Goal: Task Accomplishment & Management: Manage account settings

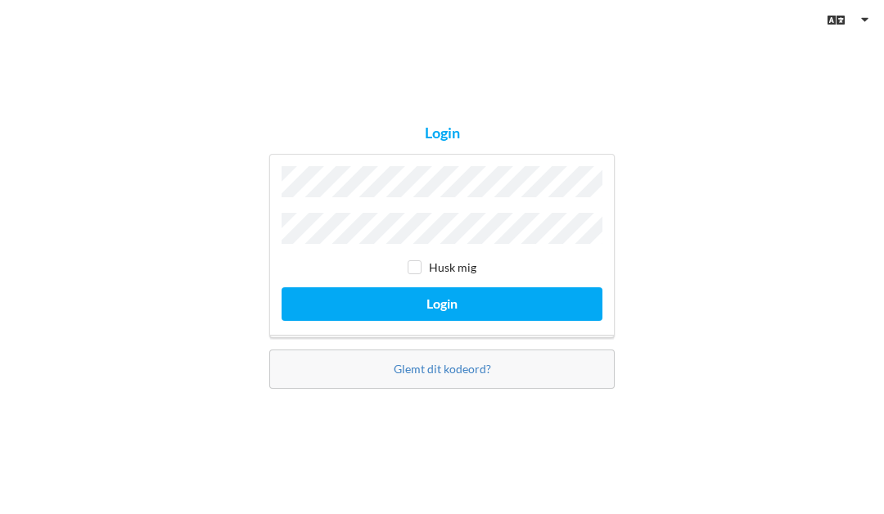
click at [428, 289] on button "Login" at bounding box center [441, 304] width 321 height 34
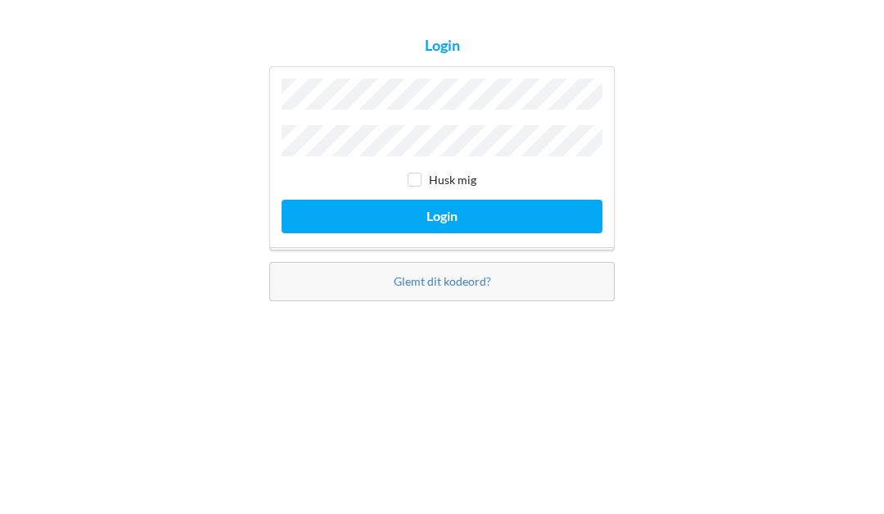
click at [451, 287] on button "Login" at bounding box center [441, 304] width 321 height 34
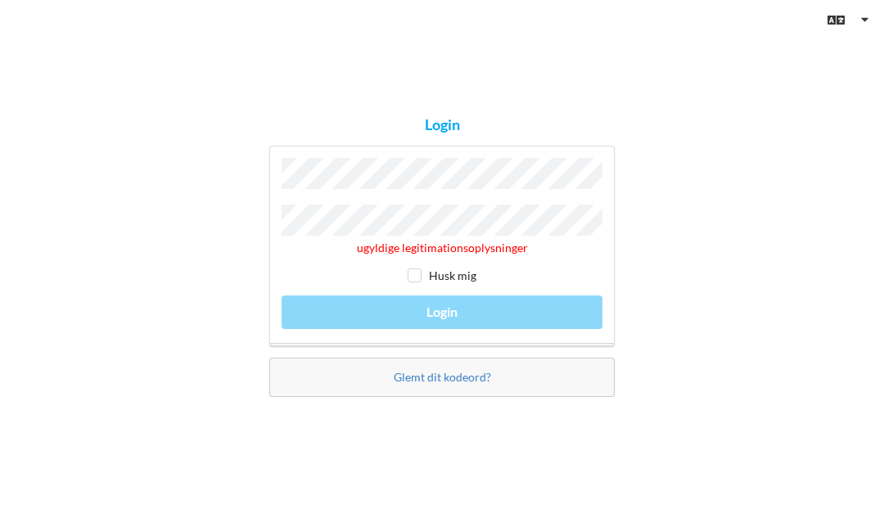
click at [458, 302] on div "ugyldige legitimationsoplysninger Husk mig Login" at bounding box center [441, 246] width 345 height 200
click at [452, 306] on div "ugyldige legitimationsoplysninger Husk mig Login" at bounding box center [441, 246] width 345 height 200
click at [453, 304] on div "ugyldige legitimationsoplysninger Husk mig Login" at bounding box center [441, 246] width 345 height 200
click at [454, 298] on div "ugyldige legitimationsoplysninger Husk mig Login" at bounding box center [441, 246] width 345 height 200
click at [420, 270] on input "checkbox" at bounding box center [414, 275] width 14 height 14
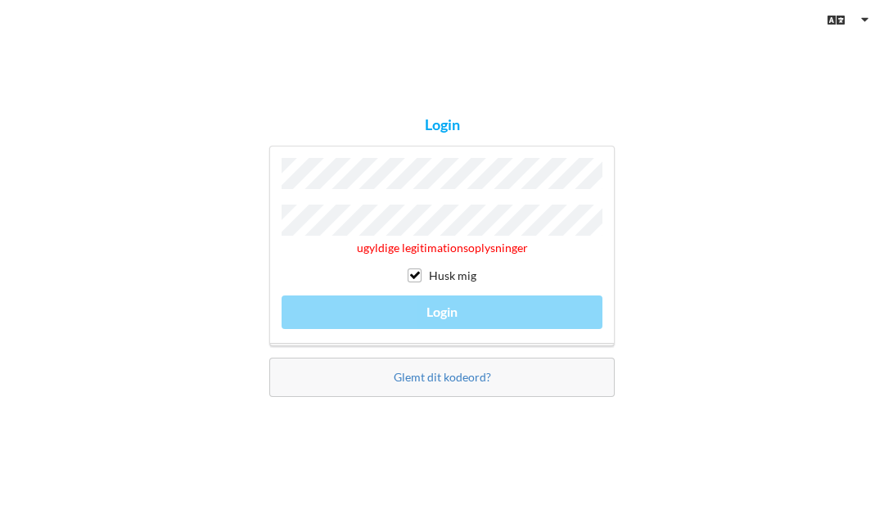
click at [448, 313] on div "ugyldige legitimationsoplysninger Husk mig Login" at bounding box center [441, 246] width 345 height 200
click at [449, 305] on div "ugyldige legitimationsoplysninger Husk mig Login" at bounding box center [441, 246] width 345 height 200
click at [443, 308] on div "ugyldige legitimationsoplysninger Husk mig Login" at bounding box center [441, 246] width 345 height 200
click at [443, 302] on div "ugyldige legitimationsoplysninger Husk mig Login" at bounding box center [441, 246] width 345 height 200
click at [437, 298] on div "ugyldige legitimationsoplysninger Husk mig Login" at bounding box center [441, 246] width 345 height 200
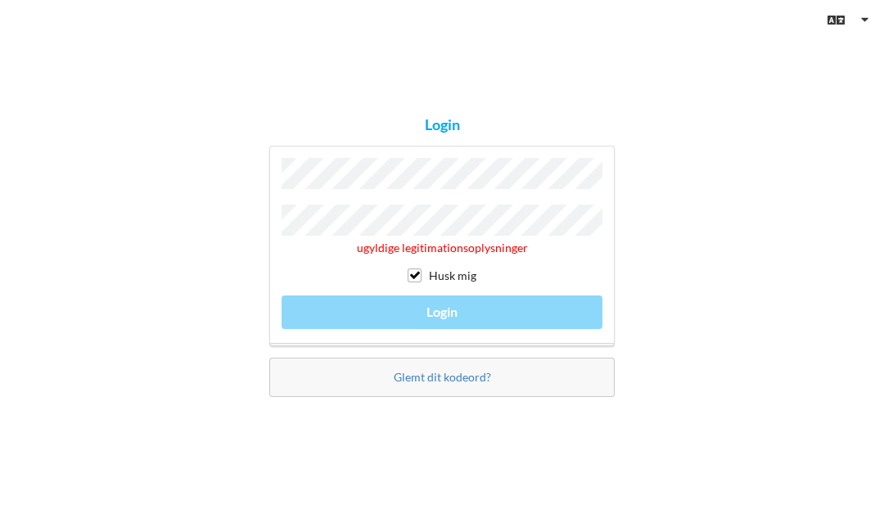
click at [436, 292] on div "ugyldige legitimationsoplysninger Husk mig Login" at bounding box center [441, 246] width 345 height 200
click at [433, 289] on div "ugyldige legitimationsoplysninger Husk mig Login" at bounding box center [441, 246] width 345 height 200
click at [431, 311] on div "ugyldige legitimationsoplysninger Husk mig Login" at bounding box center [441, 246] width 345 height 200
click at [770, 196] on div "Login ugyldige legitimationsoplysninger Husk mig Login Glemt dit kodeord?" at bounding box center [442, 257] width 884 height 514
click at [447, 304] on div "ugyldige legitimationsoplysninger Husk mig Login" at bounding box center [441, 246] width 345 height 200
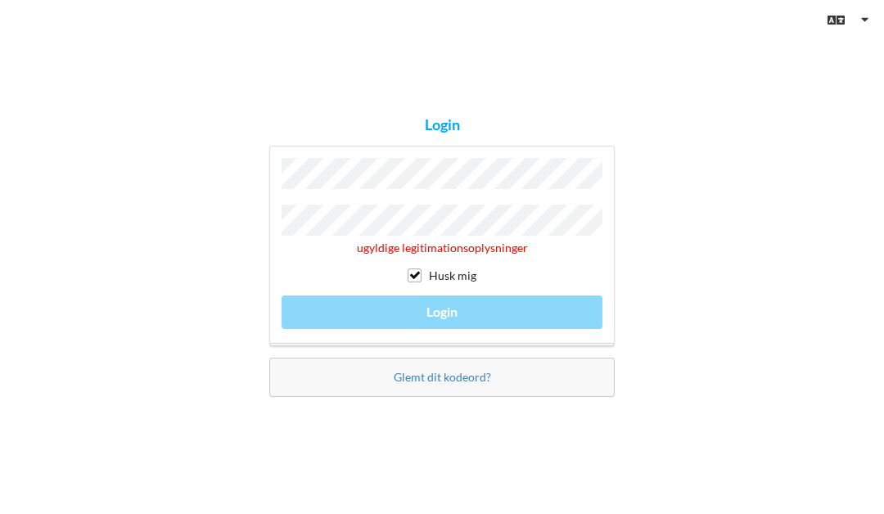
click at [452, 301] on div "ugyldige legitimationsoplysninger Husk mig Login" at bounding box center [441, 246] width 345 height 200
click at [448, 308] on div "ugyldige legitimationsoplysninger Husk mig Login" at bounding box center [441, 246] width 345 height 200
click at [447, 305] on div "ugyldige legitimationsoplysninger Husk mig Login" at bounding box center [441, 246] width 345 height 200
click at [443, 295] on div "ugyldige legitimationsoplysninger Husk mig Login" at bounding box center [441, 246] width 345 height 200
click at [443, 304] on div "ugyldige legitimationsoplysninger Husk mig Login" at bounding box center [441, 246] width 345 height 200
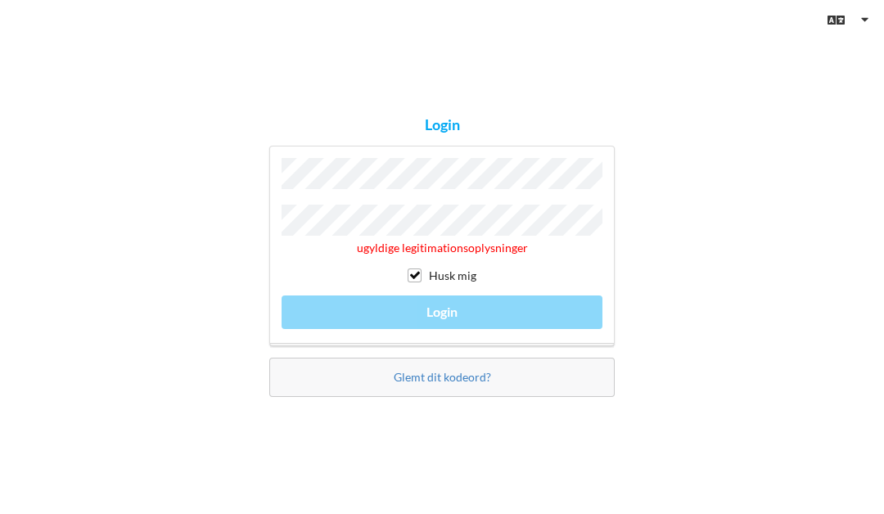
click at [442, 306] on div "ugyldige legitimationsoplysninger Husk mig Login" at bounding box center [441, 246] width 345 height 200
click at [436, 299] on div "ugyldige legitimationsoplysninger Husk mig Login" at bounding box center [441, 246] width 345 height 200
click at [430, 304] on div "ugyldige legitimationsoplysninger Husk mig Login" at bounding box center [441, 246] width 345 height 200
click at [420, 268] on input "checkbox" at bounding box center [414, 275] width 14 height 14
checkbox input "false"
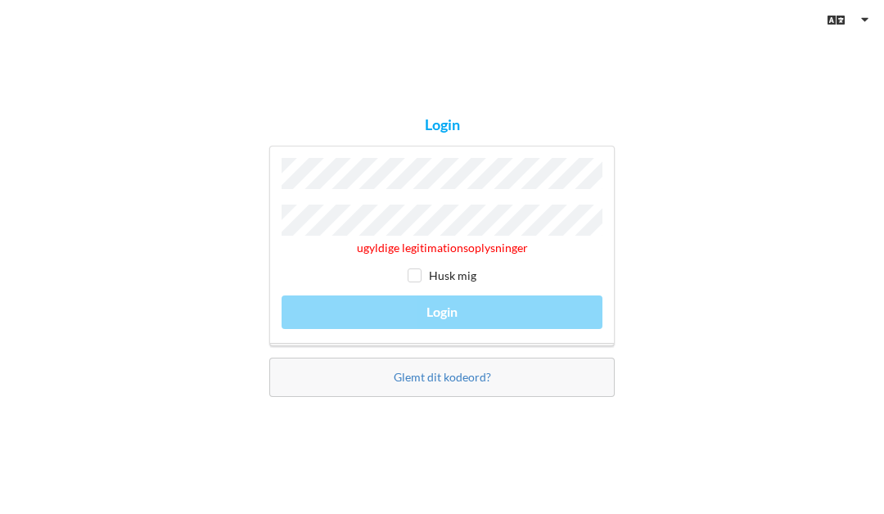
click at [451, 334] on div "ugyldige legitimationsoplysninger Husk mig Login" at bounding box center [441, 246] width 345 height 200
click at [445, 308] on div "ugyldige legitimationsoplysninger Husk mig Login" at bounding box center [441, 246] width 345 height 200
click at [447, 307] on div "ugyldige legitimationsoplysninger Husk mig Login" at bounding box center [441, 246] width 345 height 200
click at [445, 310] on div "ugyldige legitimationsoplysninger Husk mig Login" at bounding box center [441, 246] width 345 height 200
click at [439, 308] on div "ugyldige legitimationsoplysninger Husk mig Login" at bounding box center [441, 246] width 345 height 200
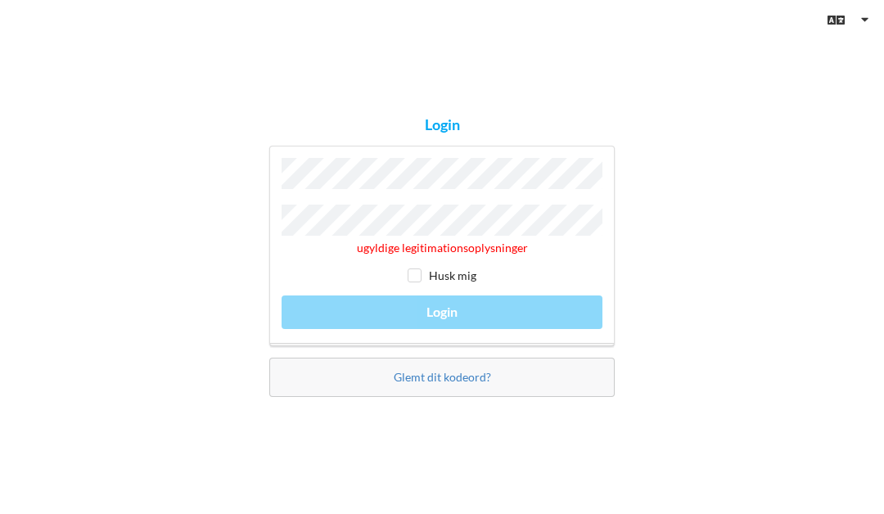
click at [445, 315] on div "ugyldige legitimationsoplysninger Husk mig Login" at bounding box center [441, 246] width 345 height 200
click at [446, 295] on div "ugyldige legitimationsoplysninger Husk mig Login" at bounding box center [441, 246] width 345 height 200
click at [441, 312] on div "ugyldige legitimationsoplysninger Husk mig Login" at bounding box center [441, 246] width 345 height 200
